Goal: Information Seeking & Learning: Understand process/instructions

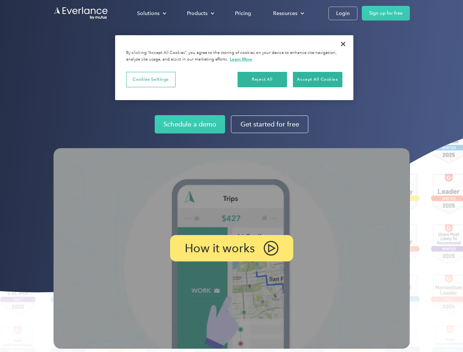
click at [231, 176] on img at bounding box center [232, 248] width 356 height 201
click at [151, 13] on div "Solutions" at bounding box center [148, 13] width 22 height 9
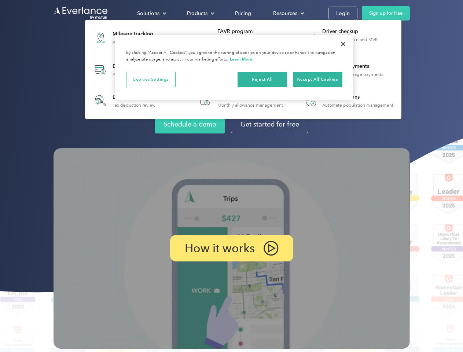
click at [200, 13] on div "Products" at bounding box center [197, 13] width 21 height 9
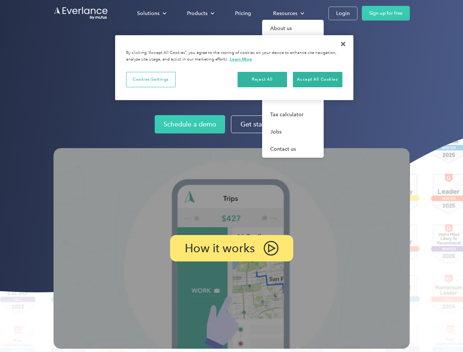
click at [288, 13] on div "Resources" at bounding box center [285, 13] width 24 height 9
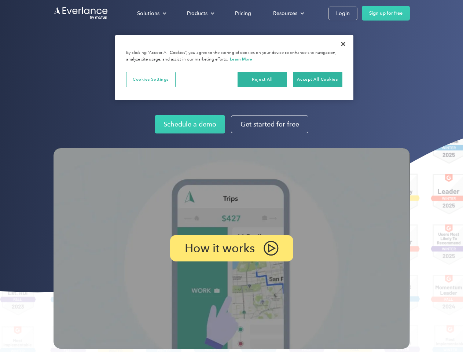
click at [231, 248] on p "How it works" at bounding box center [220, 248] width 70 height 9
click at [151, 79] on button "Cookies Settings" at bounding box center [150, 79] width 49 height 15
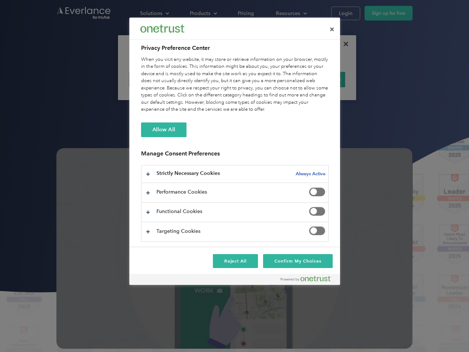
click at [262, 79] on div "When you visit any website, it may store or retrieve information on your browse…" at bounding box center [235, 84] width 188 height 57
click at [317, 79] on div "When you visit any website, it may store or retrieve information on your browse…" at bounding box center [235, 84] width 188 height 57
click at [343, 44] on div at bounding box center [234, 176] width 469 height 352
